Goal: Task Accomplishment & Management: Manage account settings

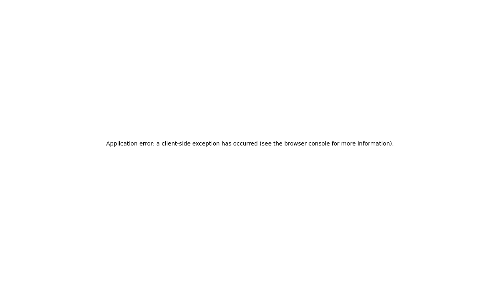
click at [240, 50] on div "Application error: a client-side exception has occurred (see the browser consol…" at bounding box center [250, 143] width 500 height 287
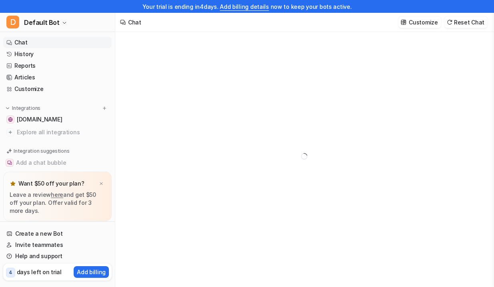
type textarea "**********"
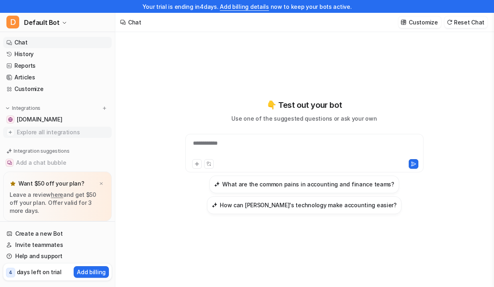
click at [38, 133] on span "Explore all integrations" at bounding box center [63, 132] width 92 height 13
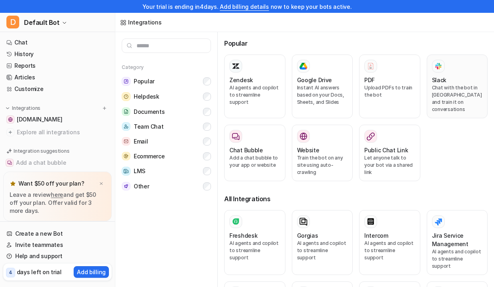
click at [469, 81] on div "Slack" at bounding box center [457, 80] width 51 height 8
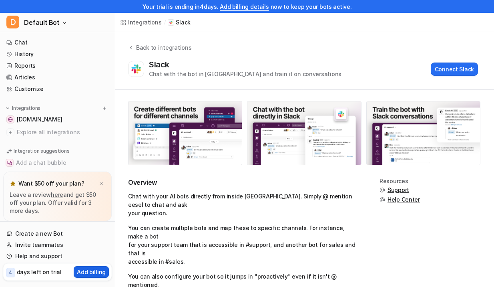
click at [97, 274] on p "Add billing" at bounding box center [91, 271] width 29 height 8
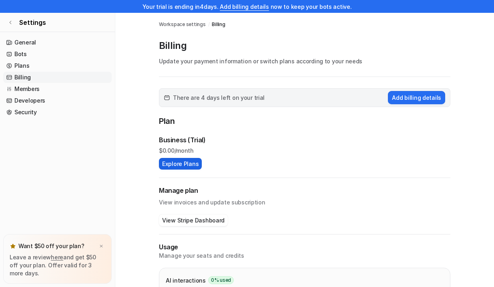
click at [181, 163] on button "Explore Plans" at bounding box center [180, 164] width 43 height 12
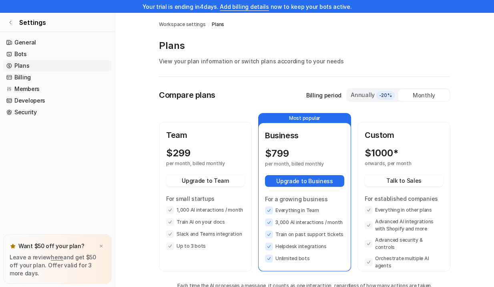
click at [233, 149] on div "$ 299 per month, billed monthly" at bounding box center [205, 156] width 78 height 19
click at [380, 97] on span "-20%" at bounding box center [385, 95] width 18 height 8
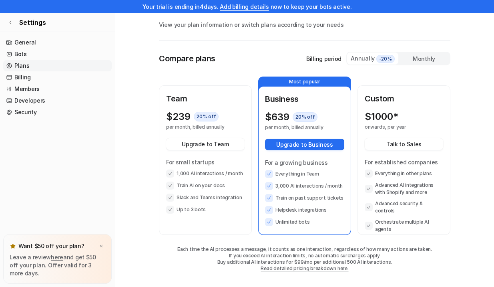
scroll to position [37, 0]
click at [211, 111] on span "20 % off" at bounding box center [206, 116] width 25 height 10
click at [209, 92] on p "Team" at bounding box center [205, 98] width 78 height 12
click at [6, 78] on icon at bounding box center [9, 77] width 6 height 6
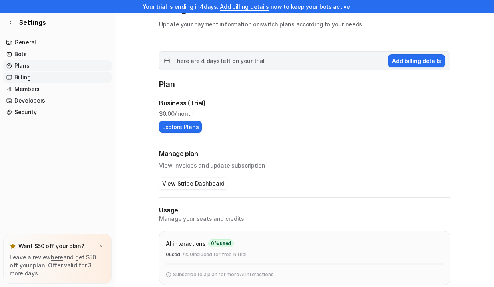
click at [12, 66] on link "Plans" at bounding box center [57, 65] width 109 height 11
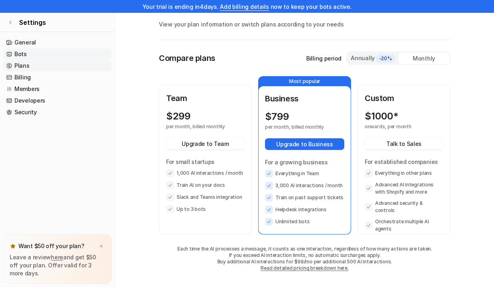
click at [15, 52] on link "Bots" at bounding box center [57, 53] width 109 height 11
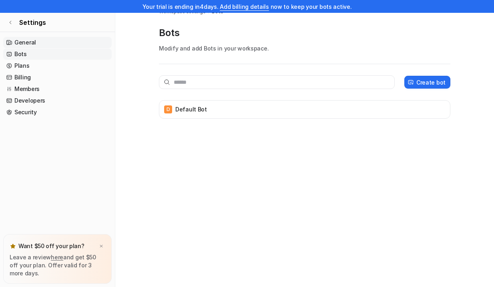
click at [22, 40] on link "General" at bounding box center [57, 42] width 109 height 11
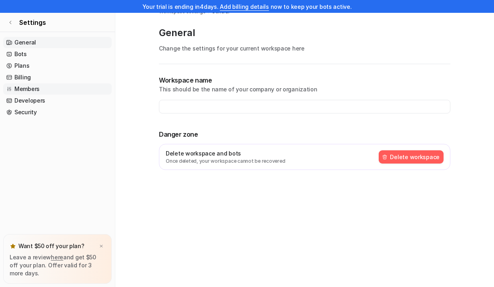
type input "**********"
click at [34, 107] on link "Security" at bounding box center [57, 112] width 109 height 11
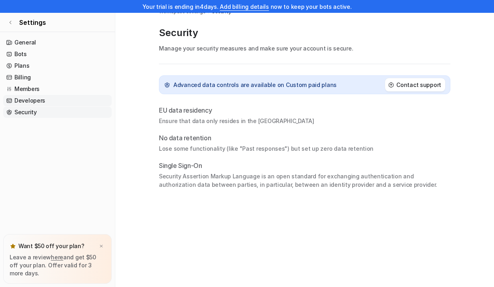
click at [35, 103] on link "Developers" at bounding box center [57, 100] width 109 height 11
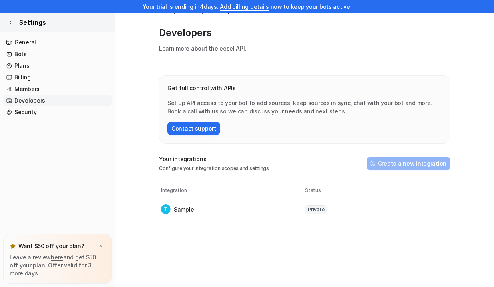
click at [11, 20] on icon at bounding box center [10, 22] width 5 height 5
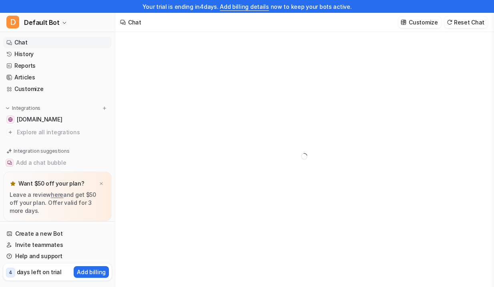
type textarea "**********"
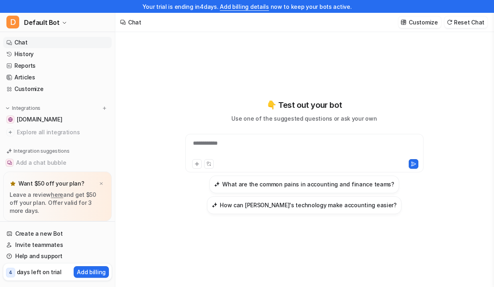
click at [211, 139] on div "**********" at bounding box center [304, 148] width 234 height 18
click at [63, 129] on span "Explore all integrations" at bounding box center [63, 132] width 92 height 13
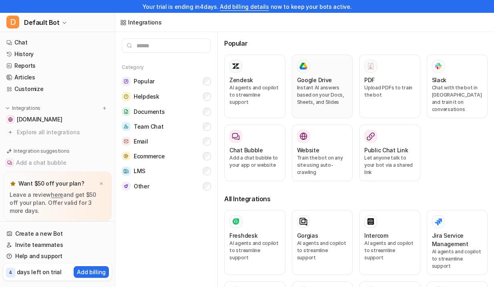
click at [327, 103] on p "Instant AI answers based on your Docs, Sheets, and Slides" at bounding box center [322, 95] width 51 height 22
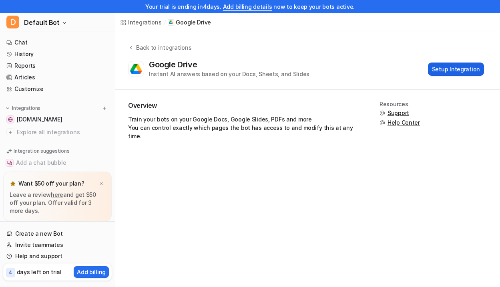
click at [442, 68] on button "Setup Integration" at bounding box center [456, 68] width 56 height 13
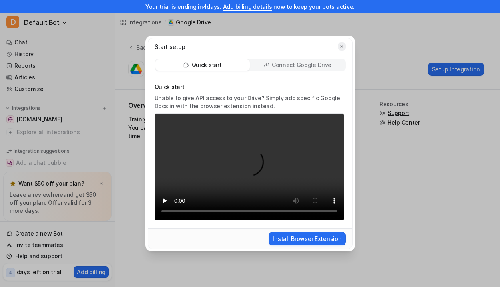
click at [341, 47] on icon "button" at bounding box center [341, 46] width 3 height 3
